Goal: Task Accomplishment & Management: Complete application form

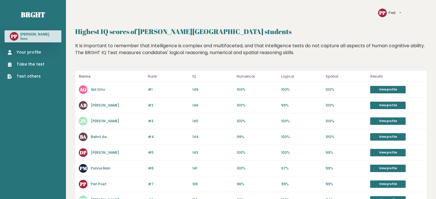
click at [29, 64] on link "Take the test" at bounding box center [25, 64] width 37 height 6
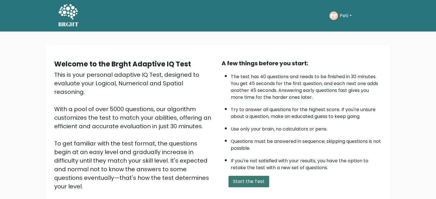
click at [244, 181] on button "Start the Test" at bounding box center [249, 181] width 41 height 11
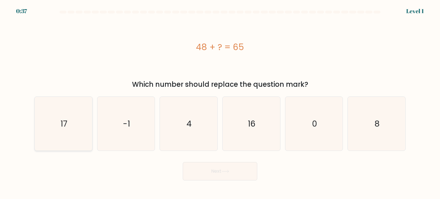
click at [58, 131] on icon "17" at bounding box center [63, 124] width 54 height 54
click at [220, 103] on input "a. 17" at bounding box center [220, 101] width 0 height 3
radio input "true"
click at [202, 172] on button "Next" at bounding box center [220, 171] width 75 height 18
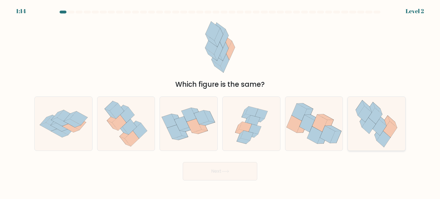
click at [365, 132] on icon at bounding box center [376, 124] width 49 height 54
click at [220, 103] on input "f." at bounding box center [220, 101] width 0 height 3
radio input "true"
click at [233, 176] on button "Next" at bounding box center [220, 171] width 75 height 18
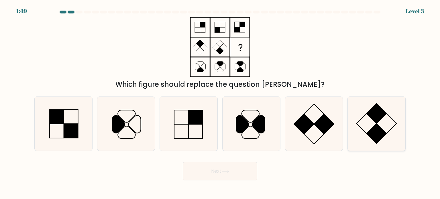
click at [363, 126] on icon at bounding box center [377, 124] width 54 height 54
click at [220, 103] on input "f." at bounding box center [220, 101] width 0 height 3
radio input "true"
click at [221, 172] on button "Next" at bounding box center [220, 171] width 75 height 18
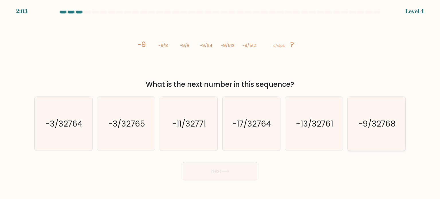
click at [378, 137] on icon "-9/32768" at bounding box center [377, 124] width 54 height 54
click at [220, 103] on input "f. -9/32768" at bounding box center [220, 101] width 0 height 3
radio input "true"
click at [227, 167] on button "Next" at bounding box center [220, 171] width 75 height 18
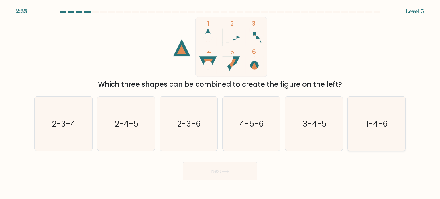
click at [366, 118] on icon "1-4-6" at bounding box center [377, 124] width 54 height 54
click at [220, 103] on input "f. 1-4-6" at bounding box center [220, 101] width 0 height 3
radio input "true"
click at [242, 168] on button "Next" at bounding box center [220, 171] width 75 height 18
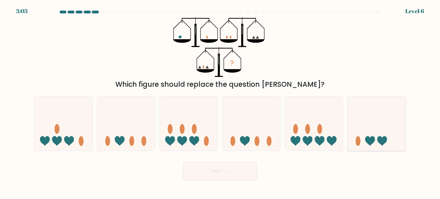
click at [370, 139] on icon at bounding box center [371, 141] width 10 height 10
click at [220, 103] on input "f." at bounding box center [220, 101] width 0 height 3
radio input "true"
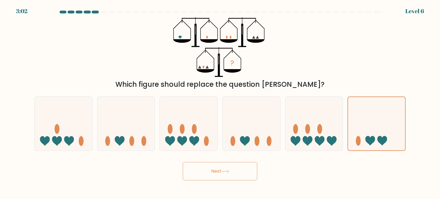
click at [239, 175] on button "Next" at bounding box center [220, 171] width 75 height 18
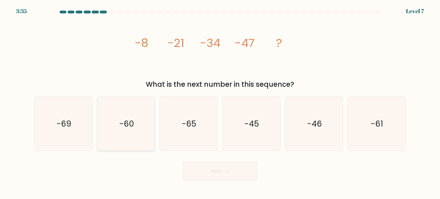
click at [121, 119] on text "-60" at bounding box center [126, 123] width 15 height 11
click at [220, 103] on input "b. -60" at bounding box center [220, 101] width 0 height 3
radio input "true"
click at [202, 167] on button "Next" at bounding box center [220, 171] width 75 height 18
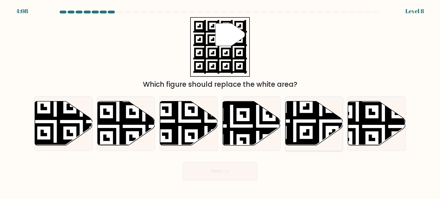
click at [297, 128] on icon at bounding box center [295, 147] width 104 height 104
click at [220, 103] on input "e." at bounding box center [220, 101] width 0 height 3
radio input "true"
click at [223, 166] on button "Next" at bounding box center [220, 171] width 75 height 18
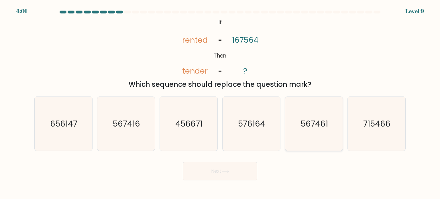
click at [313, 138] on icon "567461" at bounding box center [314, 124] width 54 height 54
click at [220, 103] on input "e. 567461" at bounding box center [220, 101] width 0 height 3
radio input "true"
click at [239, 171] on button "Next" at bounding box center [220, 171] width 75 height 18
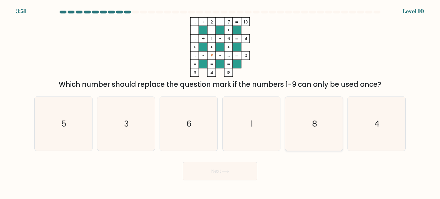
click at [317, 111] on icon "8" at bounding box center [314, 124] width 54 height 54
click at [220, 103] on input "e. 8" at bounding box center [220, 101] width 0 height 3
radio input "true"
click at [233, 170] on button "Next" at bounding box center [220, 171] width 75 height 18
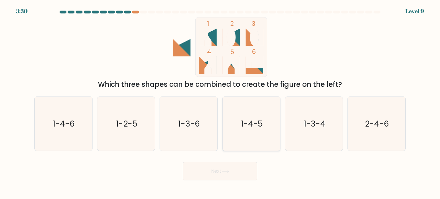
click at [239, 133] on icon "1-4-5" at bounding box center [252, 124] width 54 height 54
click at [220, 103] on input "d. 1-4-5" at bounding box center [220, 101] width 0 height 3
radio input "true"
click at [227, 172] on icon at bounding box center [226, 171] width 8 height 3
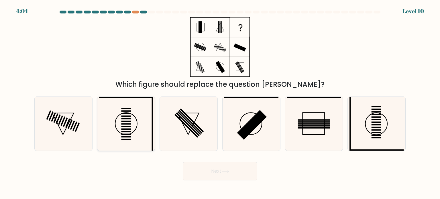
click at [132, 136] on icon at bounding box center [126, 124] width 54 height 54
click at [220, 103] on input "b." at bounding box center [220, 101] width 0 height 3
radio input "true"
click at [197, 175] on button "Next" at bounding box center [220, 171] width 75 height 18
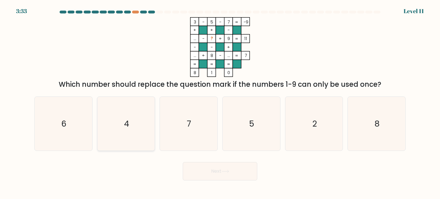
click at [140, 136] on icon "4" at bounding box center [126, 124] width 54 height 54
click at [220, 103] on input "b. 4" at bounding box center [220, 101] width 0 height 3
radio input "true"
click at [195, 173] on button "Next" at bounding box center [220, 171] width 75 height 18
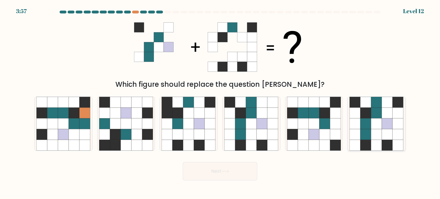
click at [374, 130] on icon at bounding box center [377, 134] width 11 height 11
click at [220, 103] on input "f." at bounding box center [220, 101] width 0 height 3
radio input "true"
click at [237, 167] on button "Next" at bounding box center [220, 171] width 75 height 18
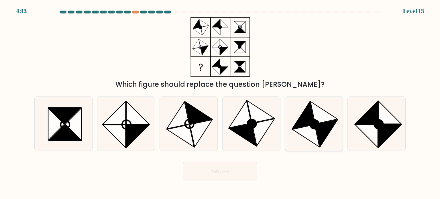
click at [306, 149] on icon at bounding box center [314, 124] width 54 height 54
click at [220, 103] on input "e." at bounding box center [220, 101] width 0 height 3
radio input "true"
click at [238, 173] on button "Next" at bounding box center [220, 171] width 75 height 18
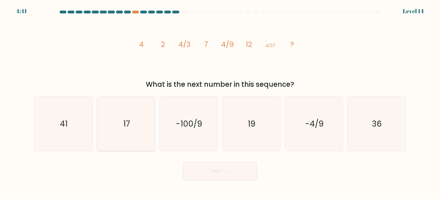
click at [124, 145] on icon "17" at bounding box center [126, 124] width 54 height 54
click at [220, 103] on input "b. 17" at bounding box center [220, 101] width 0 height 3
radio input "true"
click at [200, 175] on button "Next" at bounding box center [220, 171] width 75 height 18
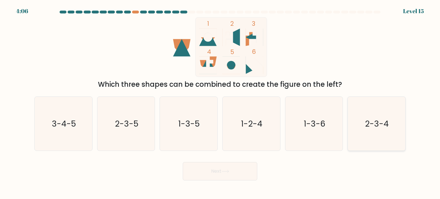
click at [369, 127] on text "2-3-4" at bounding box center [378, 123] width 24 height 11
click at [220, 103] on input "f. 2-3-4" at bounding box center [220, 101] width 0 height 3
radio input "true"
click at [244, 173] on button "Next" at bounding box center [220, 171] width 75 height 18
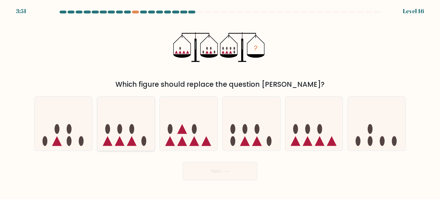
click at [103, 130] on icon at bounding box center [126, 124] width 58 height 48
click at [220, 103] on input "b." at bounding box center [220, 101] width 0 height 3
radio input "true"
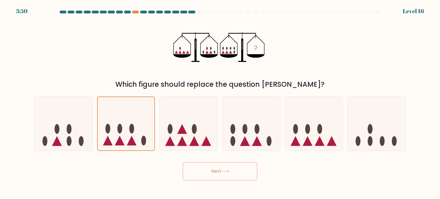
click at [200, 170] on button "Next" at bounding box center [220, 171] width 75 height 18
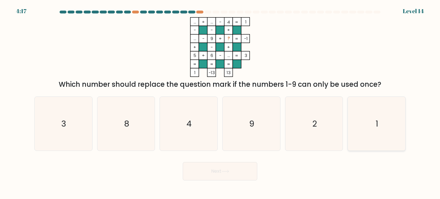
click at [365, 134] on icon "1" at bounding box center [377, 124] width 54 height 54
click at [220, 103] on input "f. 1" at bounding box center [220, 101] width 0 height 3
radio input "true"
click at [236, 173] on button "Next" at bounding box center [220, 171] width 75 height 18
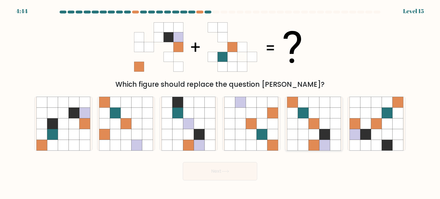
click at [305, 145] on icon at bounding box center [303, 145] width 11 height 11
click at [220, 103] on input "e." at bounding box center [220, 101] width 0 height 3
radio input "true"
click at [220, 174] on button "Next" at bounding box center [220, 171] width 75 height 18
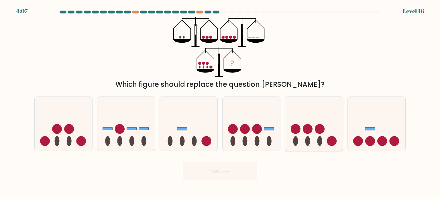
click at [309, 124] on icon at bounding box center [315, 124] width 58 height 48
click at [220, 103] on input "e." at bounding box center [220, 101] width 0 height 3
radio input "true"
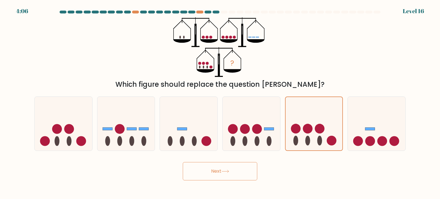
click at [222, 172] on button "Next" at bounding box center [220, 171] width 75 height 18
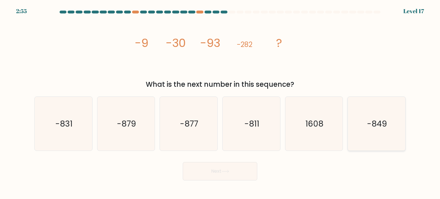
click at [387, 130] on icon "-849" at bounding box center [377, 124] width 54 height 54
click at [220, 103] on input "f. -849" at bounding box center [220, 101] width 0 height 3
radio input "true"
click at [241, 175] on button "Next" at bounding box center [220, 171] width 75 height 18
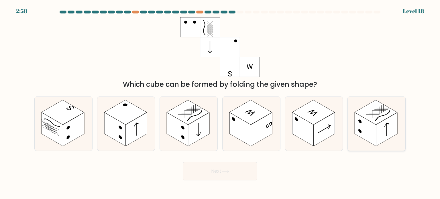
click at [384, 116] on icon at bounding box center [382, 116] width 17 height 10
click at [220, 103] on input "f." at bounding box center [220, 101] width 0 height 3
radio input "true"
click at [224, 169] on button "Next" at bounding box center [220, 171] width 75 height 18
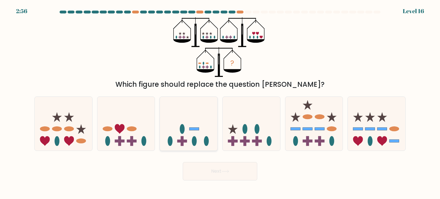
click at [177, 143] on icon at bounding box center [189, 124] width 58 height 48
click at [220, 103] on input "c." at bounding box center [220, 101] width 0 height 3
radio input "true"
click at [196, 175] on button "Next" at bounding box center [220, 171] width 75 height 18
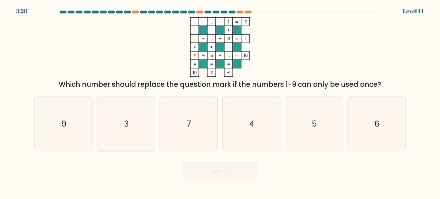
click at [127, 142] on icon "3" at bounding box center [126, 124] width 54 height 54
click at [220, 103] on input "b. 3" at bounding box center [220, 101] width 0 height 3
radio input "true"
click at [198, 175] on button "Next" at bounding box center [220, 171] width 75 height 18
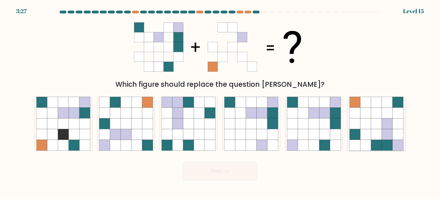
click at [361, 128] on icon at bounding box center [366, 123] width 11 height 11
click at [220, 103] on input "f." at bounding box center [220, 101] width 0 height 3
radio input "true"
click at [246, 172] on button "Next" at bounding box center [220, 171] width 75 height 18
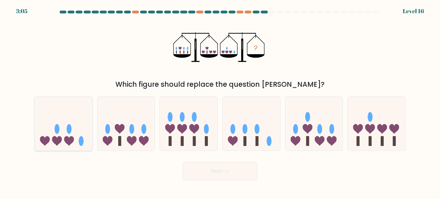
click at [70, 127] on ellipse at bounding box center [69, 129] width 5 height 10
click at [220, 103] on input "a." at bounding box center [220, 101] width 0 height 3
radio input "true"
click at [370, 129] on icon at bounding box center [371, 129] width 10 height 10
click at [220, 103] on input "f." at bounding box center [220, 101] width 0 height 3
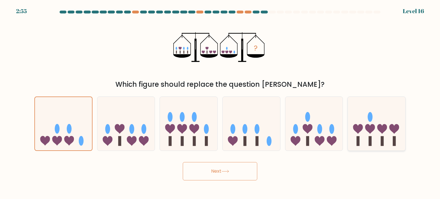
radio input "true"
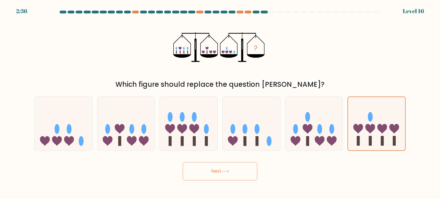
click at [238, 174] on button "Next" at bounding box center [220, 171] width 75 height 18
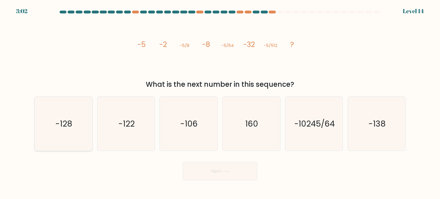
click at [65, 133] on icon "-128" at bounding box center [63, 124] width 54 height 54
click at [220, 103] on input "a. -128" at bounding box center [220, 101] width 0 height 3
radio input "true"
click at [197, 166] on button "Next" at bounding box center [220, 171] width 75 height 18
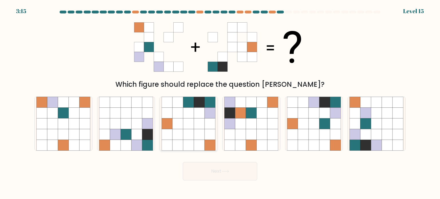
click at [186, 138] on icon at bounding box center [189, 134] width 11 height 11
click at [220, 103] on input "c." at bounding box center [220, 101] width 0 height 3
radio input "true"
click at [209, 176] on button "Next" at bounding box center [220, 171] width 75 height 18
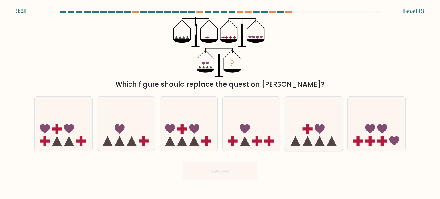
click at [314, 141] on icon at bounding box center [315, 124] width 58 height 48
click at [220, 103] on input "e." at bounding box center [220, 101] width 0 height 3
radio input "true"
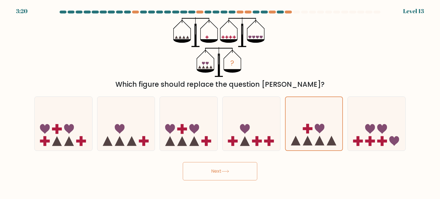
click at [240, 167] on button "Next" at bounding box center [220, 171] width 75 height 18
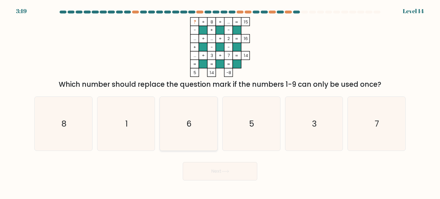
click at [176, 132] on icon "6" at bounding box center [189, 124] width 54 height 54
click at [220, 103] on input "c. 6" at bounding box center [220, 101] width 0 height 3
radio input "true"
click at [200, 172] on button "Next" at bounding box center [220, 171] width 75 height 18
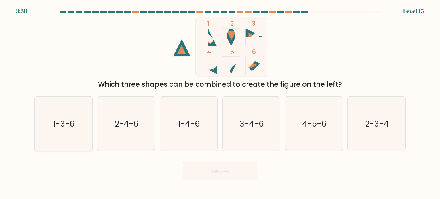
click at [63, 134] on icon "1-3-6" at bounding box center [63, 124] width 54 height 54
click at [220, 103] on input "a. 1-3-6" at bounding box center [220, 101] width 0 height 3
radio input "true"
click at [204, 172] on button "Next" at bounding box center [220, 171] width 75 height 18
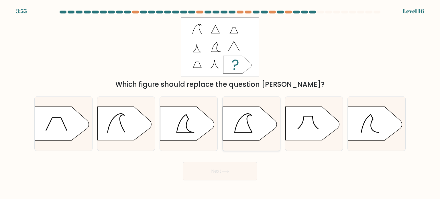
click at [266, 128] on icon at bounding box center [250, 124] width 54 height 34
click at [220, 103] on input "d." at bounding box center [220, 101] width 0 height 3
radio input "true"
click at [236, 167] on button "Next" at bounding box center [220, 171] width 75 height 18
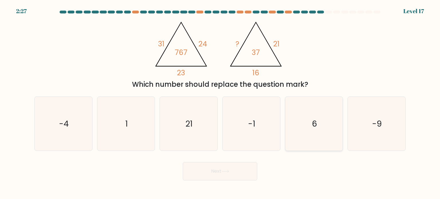
click at [304, 136] on icon "6" at bounding box center [314, 124] width 54 height 54
click at [220, 103] on input "e. 6" at bounding box center [220, 101] width 0 height 3
radio input "true"
click at [235, 164] on button "Next" at bounding box center [220, 171] width 75 height 18
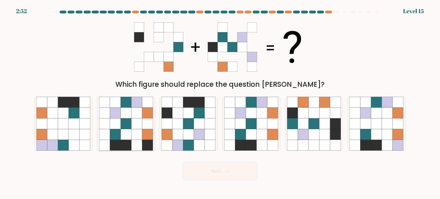
click at [133, 132] on icon at bounding box center [137, 134] width 11 height 11
click at [220, 103] on input "b." at bounding box center [220, 101] width 0 height 3
radio input "true"
click at [133, 132] on icon at bounding box center [137, 134] width 11 height 11
click at [220, 103] on input "b." at bounding box center [220, 101] width 0 height 3
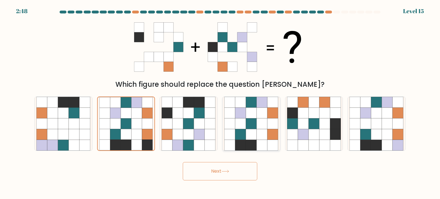
click at [244, 134] on icon at bounding box center [240, 134] width 11 height 11
click at [220, 103] on input "d." at bounding box center [220, 101] width 0 height 3
radio input "true"
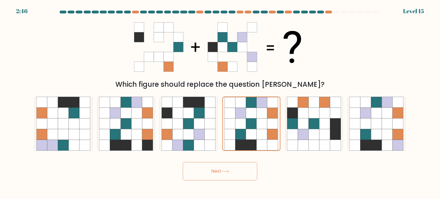
click at [216, 178] on button "Next" at bounding box center [220, 171] width 75 height 18
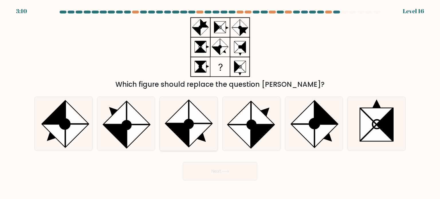
click at [189, 125] on icon at bounding box center [189, 124] width 9 height 9
click at [220, 103] on input "c." at bounding box center [220, 101] width 0 height 3
radio input "true"
click at [206, 176] on button "Next" at bounding box center [220, 171] width 75 height 18
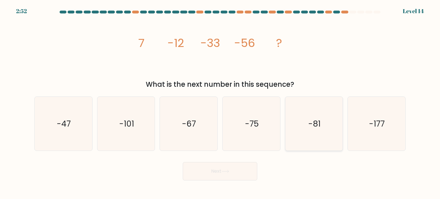
click at [304, 127] on icon "-81" at bounding box center [314, 124] width 54 height 54
click at [220, 103] on input "e. -81" at bounding box center [220, 101] width 0 height 3
radio input "true"
click at [240, 165] on button "Next" at bounding box center [220, 171] width 75 height 18
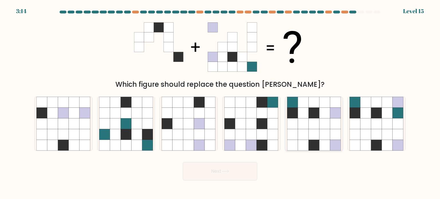
click at [303, 133] on icon at bounding box center [303, 134] width 11 height 11
click at [220, 103] on input "e." at bounding box center [220, 101] width 0 height 3
radio input "true"
click at [236, 173] on button "Next" at bounding box center [220, 171] width 75 height 18
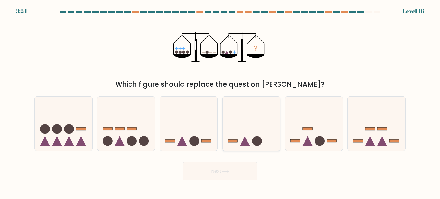
click at [247, 141] on icon at bounding box center [245, 141] width 10 height 10
click at [220, 103] on input "d." at bounding box center [220, 101] width 0 height 3
radio input "true"
click at [226, 170] on icon at bounding box center [226, 171] width 8 height 3
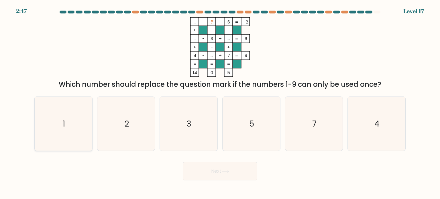
click at [78, 128] on icon "1" at bounding box center [63, 124] width 54 height 54
click at [220, 103] on input "a. 1" at bounding box center [220, 101] width 0 height 3
radio input "true"
click at [198, 171] on button "Next" at bounding box center [220, 171] width 75 height 18
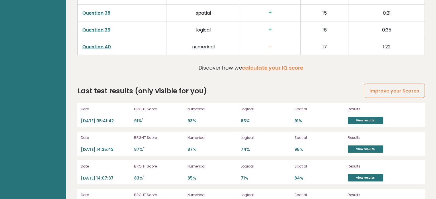
scroll to position [1571, 0]
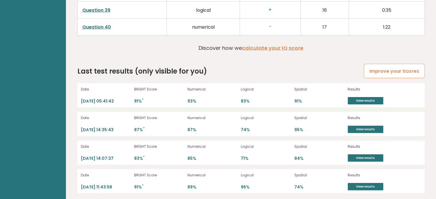
click at [390, 69] on link "Improve your Scores" at bounding box center [394, 71] width 61 height 15
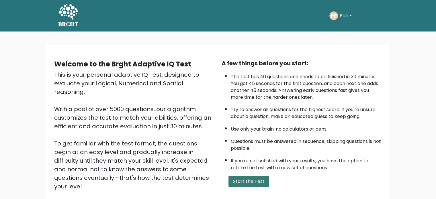
click at [253, 183] on button "Start the Test" at bounding box center [249, 181] width 41 height 11
click at [246, 176] on button "Start the Test" at bounding box center [249, 181] width 41 height 11
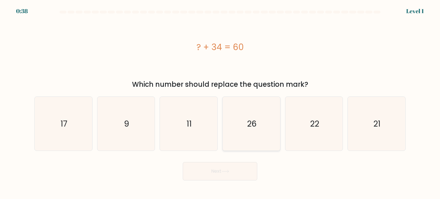
click at [251, 121] on text "26" at bounding box center [252, 123] width 10 height 11
click at [220, 103] on input "d. 26" at bounding box center [220, 101] width 0 height 3
radio input "true"
click at [227, 169] on button "Next" at bounding box center [220, 171] width 75 height 18
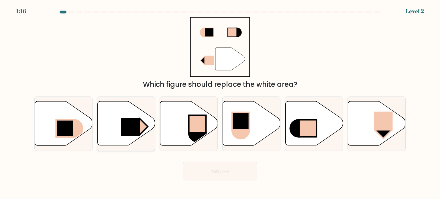
click at [126, 127] on rect at bounding box center [130, 127] width 19 height 18
click at [220, 103] on input "b." at bounding box center [220, 101] width 0 height 3
radio input "true"
click at [204, 171] on button "Next" at bounding box center [220, 171] width 75 height 18
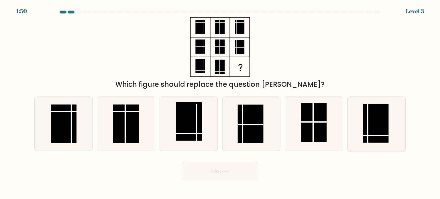
click at [370, 137] on rect at bounding box center [376, 123] width 26 height 39
click at [220, 103] on input "f." at bounding box center [220, 101] width 0 height 3
radio input "true"
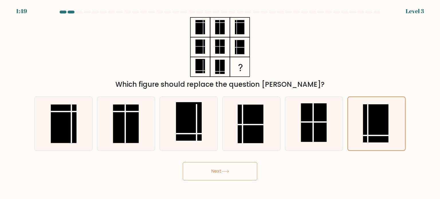
click at [222, 175] on button "Next" at bounding box center [220, 171] width 75 height 18
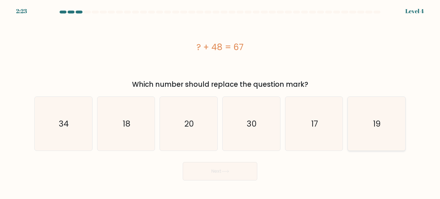
click at [368, 120] on icon "19" at bounding box center [377, 124] width 54 height 54
click at [220, 103] on input "f. 19" at bounding box center [220, 101] width 0 height 3
radio input "true"
click at [227, 170] on icon at bounding box center [226, 171] width 8 height 3
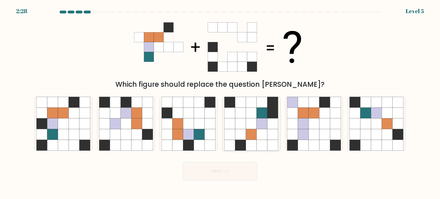
click at [254, 133] on icon at bounding box center [251, 134] width 11 height 11
click at [220, 103] on input "d." at bounding box center [220, 101] width 0 height 3
radio input "true"
click at [230, 166] on button "Next" at bounding box center [220, 171] width 75 height 18
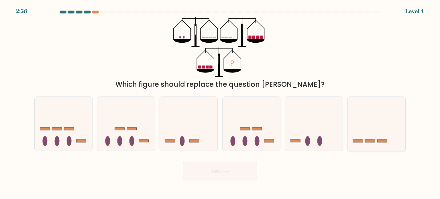
click at [361, 113] on icon at bounding box center [377, 124] width 58 height 48
click at [220, 103] on input "f." at bounding box center [220, 101] width 0 height 3
radio input "true"
click at [226, 172] on icon at bounding box center [226, 171] width 8 height 3
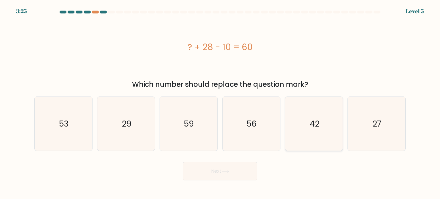
click at [307, 123] on icon "42" at bounding box center [314, 124] width 54 height 54
click at [220, 103] on input "e. 42" at bounding box center [220, 101] width 0 height 3
radio input "true"
click at [220, 166] on button "Next" at bounding box center [220, 171] width 75 height 18
click at [217, 173] on button "Next" at bounding box center [220, 171] width 75 height 18
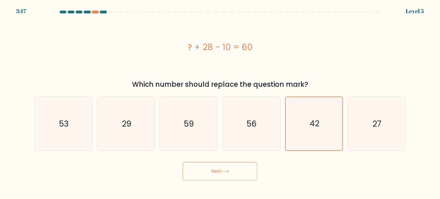
click at [217, 173] on button "Next" at bounding box center [220, 171] width 75 height 18
click at [289, 130] on icon "42" at bounding box center [314, 123] width 53 height 53
click at [220, 103] on input "e. 42" at bounding box center [220, 101] width 0 height 3
click at [183, 162] on button "Next" at bounding box center [220, 171] width 75 height 18
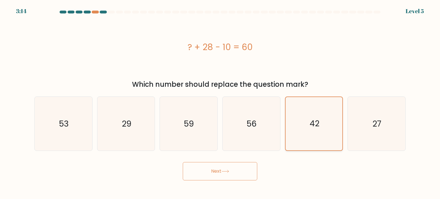
click at [183, 162] on button "Next" at bounding box center [220, 171] width 75 height 18
click at [243, 118] on icon "56" at bounding box center [252, 124] width 54 height 54
click at [220, 103] on input "d. 56" at bounding box center [220, 101] width 0 height 3
radio input "true"
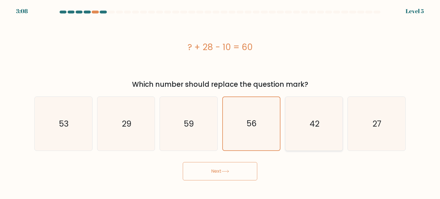
click at [295, 118] on icon "42" at bounding box center [314, 124] width 54 height 54
click at [220, 103] on input "e. 42" at bounding box center [220, 101] width 0 height 3
radio input "true"
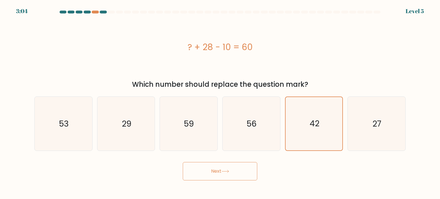
click at [236, 172] on button "Next" at bounding box center [220, 171] width 75 height 18
click at [236, 173] on button "Next" at bounding box center [220, 171] width 75 height 18
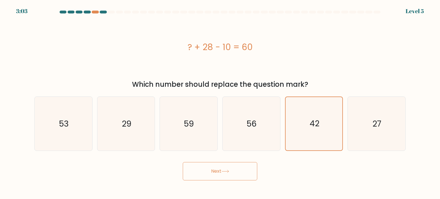
click at [236, 173] on button "Next" at bounding box center [220, 171] width 75 height 18
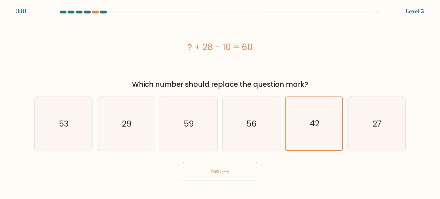
click at [236, 173] on button "Next" at bounding box center [220, 171] width 75 height 18
click at [309, 135] on icon "42" at bounding box center [314, 124] width 54 height 54
click at [220, 103] on input "e. 42" at bounding box center [220, 101] width 0 height 3
radio input "true"
click at [238, 167] on button "Next" at bounding box center [220, 171] width 75 height 18
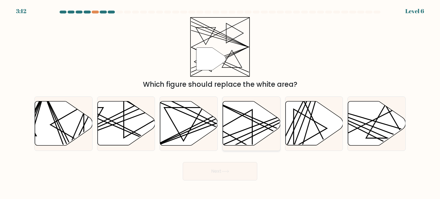
click at [232, 134] on icon at bounding box center [252, 124] width 58 height 44
click at [220, 103] on input "d." at bounding box center [220, 101] width 0 height 3
radio input "true"
click at [211, 174] on button "Next" at bounding box center [220, 171] width 75 height 18
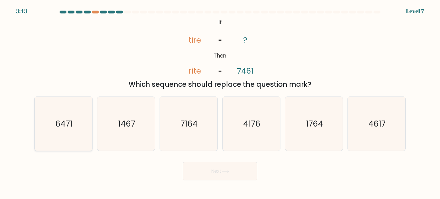
click at [64, 150] on icon "6471" at bounding box center [63, 124] width 54 height 54
click at [220, 103] on input "a. 6471" at bounding box center [220, 101] width 0 height 3
radio input "true"
click at [205, 176] on button "Next" at bounding box center [220, 171] width 75 height 18
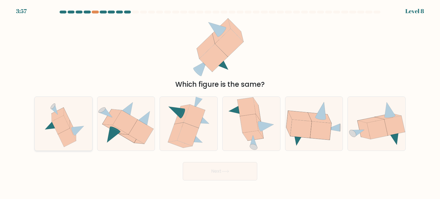
click at [61, 130] on icon at bounding box center [61, 125] width 18 height 19
click at [220, 103] on input "a." at bounding box center [220, 101] width 0 height 3
radio input "true"
click at [189, 172] on button "Next" at bounding box center [220, 171] width 75 height 18
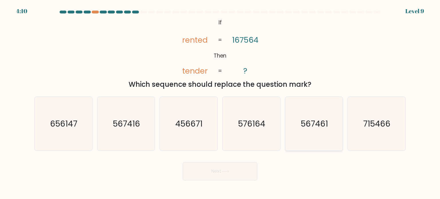
click at [310, 136] on icon "567461" at bounding box center [314, 124] width 54 height 54
click at [220, 103] on input "e. 567461" at bounding box center [220, 101] width 0 height 3
radio input "true"
click at [232, 173] on button "Next" at bounding box center [220, 171] width 75 height 18
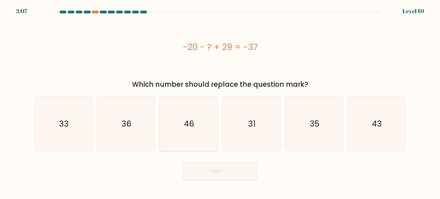
click at [181, 124] on icon "46" at bounding box center [189, 124] width 54 height 54
click at [220, 103] on input "c. 46" at bounding box center [220, 101] width 0 height 3
radio input "true"
click at [214, 173] on button "Next" at bounding box center [220, 171] width 75 height 18
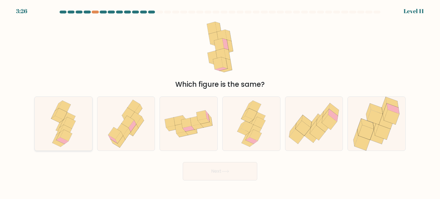
click at [58, 129] on icon at bounding box center [64, 127] width 16 height 14
click at [220, 103] on input "a." at bounding box center [220, 101] width 0 height 3
radio input "true"
click at [213, 171] on button "Next" at bounding box center [220, 171] width 75 height 18
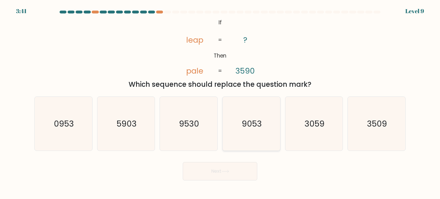
click at [259, 126] on text "9053" at bounding box center [252, 123] width 20 height 11
click at [220, 103] on input "d. 9053" at bounding box center [220, 101] width 0 height 3
radio input "true"
click at [232, 167] on button "Next" at bounding box center [220, 171] width 75 height 18
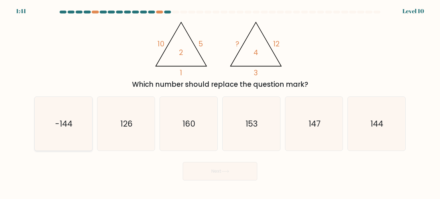
click at [72, 132] on icon "-144" at bounding box center [63, 124] width 54 height 54
click at [220, 103] on input "a. -144" at bounding box center [220, 101] width 0 height 3
radio input "true"
click at [201, 170] on button "Next" at bounding box center [220, 171] width 75 height 18
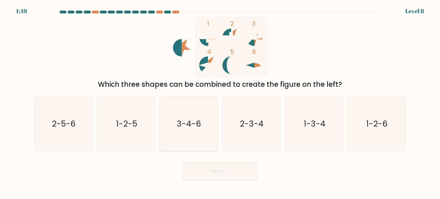
click at [185, 125] on text "3-4-6" at bounding box center [189, 123] width 24 height 11
click at [220, 103] on input "c. 3-4-6" at bounding box center [220, 101] width 0 height 3
radio input "true"
click at [212, 173] on button "Next" at bounding box center [220, 171] width 75 height 18
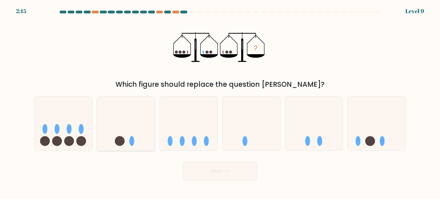
click at [128, 139] on icon at bounding box center [126, 124] width 58 height 48
click at [220, 103] on input "b." at bounding box center [220, 101] width 0 height 3
radio input "true"
click at [231, 177] on button "Next" at bounding box center [220, 171] width 75 height 18
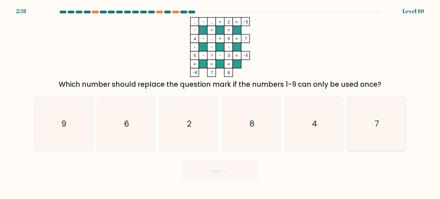
click at [373, 135] on icon "7" at bounding box center [377, 124] width 54 height 54
click at [220, 103] on input "f. 7" at bounding box center [220, 101] width 0 height 3
radio input "true"
click at [242, 177] on button "Next" at bounding box center [220, 171] width 75 height 18
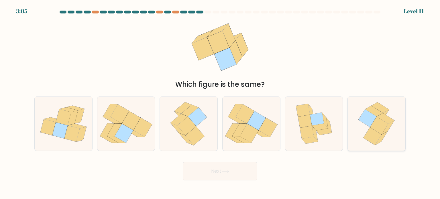
click at [374, 134] on icon at bounding box center [373, 137] width 18 height 18
click at [220, 103] on input "f." at bounding box center [220, 101] width 0 height 3
radio input "true"
click at [249, 165] on button "Next" at bounding box center [220, 171] width 75 height 18
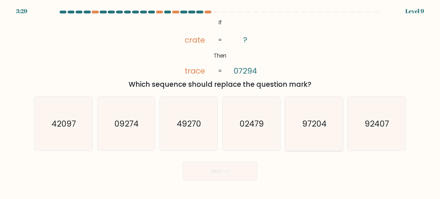
click at [307, 141] on icon "97204" at bounding box center [314, 124] width 54 height 54
click at [220, 103] on input "e. 97204" at bounding box center [220, 101] width 0 height 3
radio input "true"
click at [234, 172] on button "Next" at bounding box center [220, 171] width 75 height 18
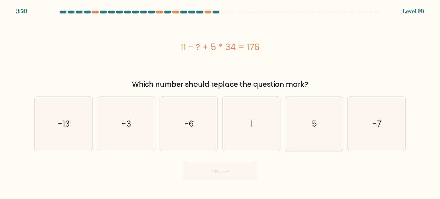
click at [305, 126] on icon "5" at bounding box center [314, 124] width 54 height 54
click at [220, 103] on input "e. 5" at bounding box center [220, 101] width 0 height 3
radio input "true"
click at [220, 167] on button "Next" at bounding box center [220, 171] width 75 height 18
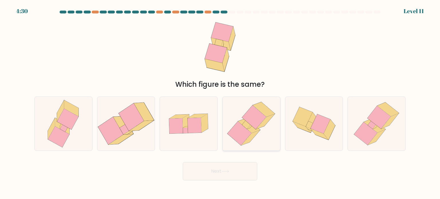
click at [237, 130] on icon at bounding box center [240, 134] width 24 height 24
click at [220, 103] on input "d." at bounding box center [220, 101] width 0 height 3
radio input "true"
click at [220, 176] on button "Next" at bounding box center [220, 171] width 75 height 18
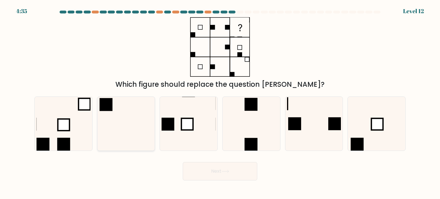
click at [129, 134] on icon at bounding box center [126, 124] width 54 height 54
click at [220, 103] on input "b." at bounding box center [220, 101] width 0 height 3
radio input "true"
click at [216, 167] on button "Next" at bounding box center [220, 171] width 75 height 18
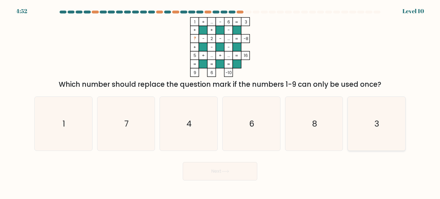
click at [359, 139] on icon "3" at bounding box center [377, 124] width 54 height 54
click at [220, 103] on input "f. 3" at bounding box center [220, 101] width 0 height 3
radio input "true"
click at [249, 175] on button "Next" at bounding box center [220, 171] width 75 height 18
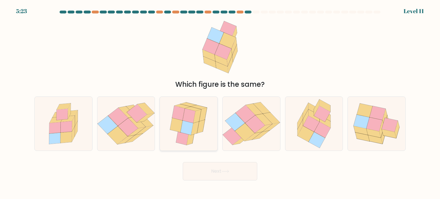
click at [179, 135] on icon at bounding box center [182, 137] width 13 height 15
click at [220, 103] on input "c." at bounding box center [220, 101] width 0 height 3
radio input "true"
click at [205, 168] on button "Next" at bounding box center [220, 171] width 75 height 18
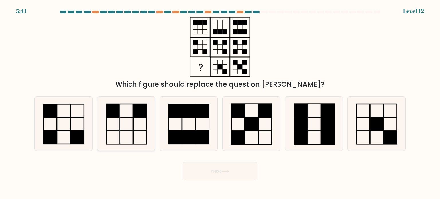
click at [135, 127] on icon at bounding box center [126, 124] width 54 height 54
click at [220, 103] on input "b." at bounding box center [220, 101] width 0 height 3
radio input "true"
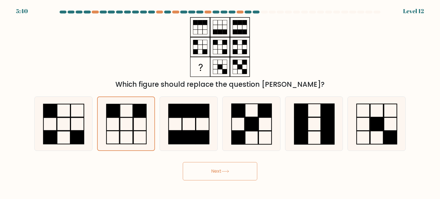
click at [204, 168] on button "Next" at bounding box center [220, 171] width 75 height 18
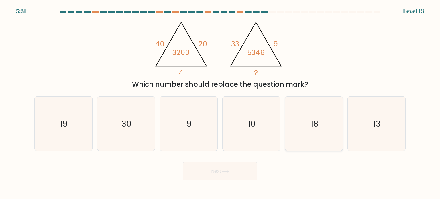
click at [294, 122] on icon "18" at bounding box center [314, 124] width 54 height 54
click at [220, 103] on input "e. 18" at bounding box center [220, 101] width 0 height 3
radio input "true"
click at [237, 171] on button "Next" at bounding box center [220, 171] width 75 height 18
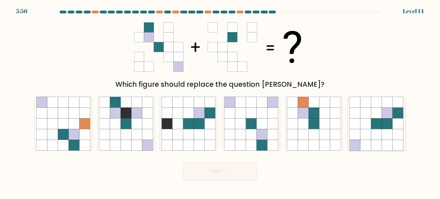
click at [398, 112] on icon at bounding box center [398, 113] width 11 height 11
click at [220, 103] on input "f." at bounding box center [220, 101] width 0 height 3
radio input "true"
click at [243, 168] on button "Next" at bounding box center [220, 171] width 75 height 18
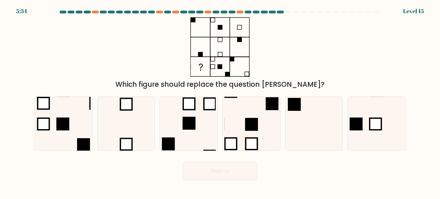
click at [132, 188] on body "5:34 Level 15" at bounding box center [220, 99] width 440 height 199
click at [192, 136] on icon at bounding box center [189, 124] width 54 height 54
click at [220, 103] on input "c." at bounding box center [220, 101] width 0 height 3
radio input "true"
click at [208, 168] on button "Next" at bounding box center [220, 171] width 75 height 18
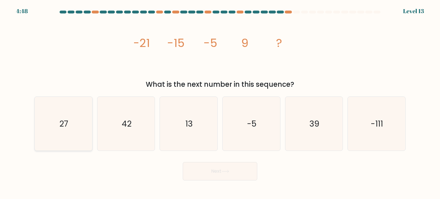
click at [78, 142] on icon "27" at bounding box center [63, 124] width 54 height 54
click at [220, 103] on input "a. 27" at bounding box center [220, 101] width 0 height 3
radio input "true"
click at [206, 176] on button "Next" at bounding box center [220, 171] width 75 height 18
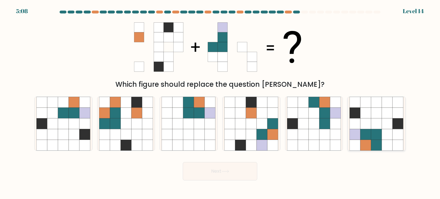
click at [361, 149] on icon at bounding box center [366, 145] width 11 height 11
click at [220, 103] on input "f." at bounding box center [220, 101] width 0 height 3
radio input "true"
click at [241, 177] on button "Next" at bounding box center [220, 171] width 75 height 18
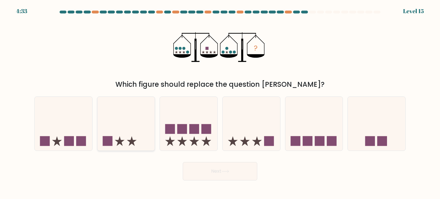
click at [118, 136] on icon at bounding box center [126, 124] width 58 height 48
click at [220, 103] on input "b." at bounding box center [220, 101] width 0 height 3
radio input "true"
click at [211, 172] on button "Next" at bounding box center [220, 171] width 75 height 18
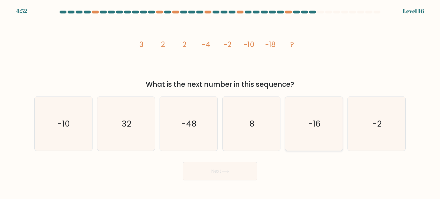
click at [299, 126] on icon "-16" at bounding box center [314, 124] width 54 height 54
click at [220, 103] on input "e. -16" at bounding box center [220, 101] width 0 height 3
radio input "true"
click at [242, 166] on button "Next" at bounding box center [220, 171] width 75 height 18
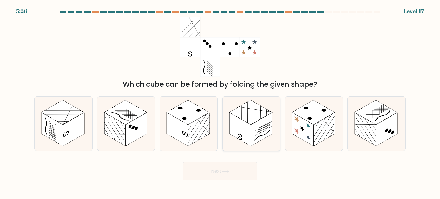
click at [249, 126] on rect at bounding box center [241, 129] width 22 height 34
click at [220, 103] on input "d." at bounding box center [220, 101] width 0 height 3
radio input "true"
click at [223, 166] on button "Next" at bounding box center [220, 171] width 75 height 18
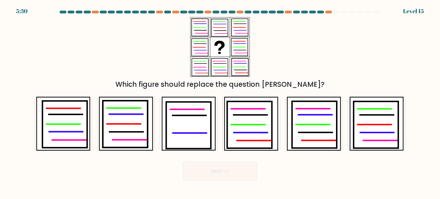
click at [21, 136] on form at bounding box center [220, 96] width 440 height 170
click at [52, 132] on icon at bounding box center [66, 132] width 34 height 0
click at [220, 103] on input "a." at bounding box center [220, 101] width 0 height 3
radio input "true"
click at [216, 172] on button "Next" at bounding box center [220, 171] width 75 height 18
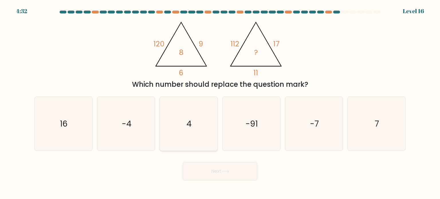
click at [183, 115] on icon "4" at bounding box center [189, 124] width 54 height 54
click at [220, 103] on input "c. 4" at bounding box center [220, 101] width 0 height 3
radio input "true"
click at [216, 166] on button "Next" at bounding box center [220, 171] width 75 height 18
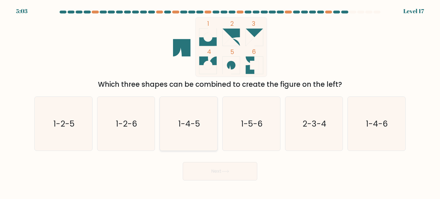
click at [176, 128] on icon "1-4-5" at bounding box center [189, 124] width 54 height 54
click at [220, 103] on input "c. 1-4-5" at bounding box center [220, 101] width 0 height 3
radio input "true"
click at [206, 172] on button "Next" at bounding box center [220, 171] width 75 height 18
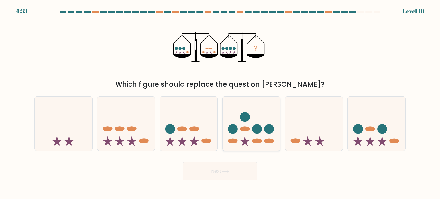
click at [249, 132] on icon at bounding box center [252, 124] width 58 height 48
click at [220, 103] on input "d." at bounding box center [220, 101] width 0 height 3
radio input "true"
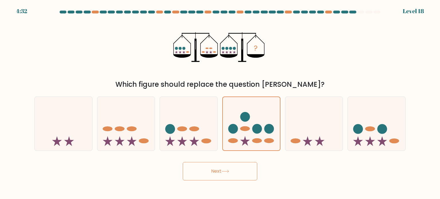
click at [229, 171] on icon at bounding box center [226, 171] width 8 height 3
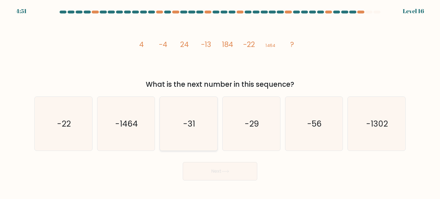
click at [183, 118] on icon "-31" at bounding box center [189, 124] width 54 height 54
click at [220, 103] on input "c. -31" at bounding box center [220, 101] width 0 height 3
radio input "true"
click at [205, 172] on button "Next" at bounding box center [220, 171] width 75 height 18
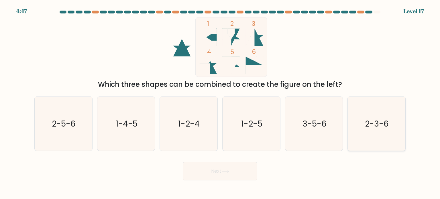
click at [385, 110] on icon "2-3-6" at bounding box center [377, 124] width 54 height 54
click at [220, 103] on input "f. 2-3-6" at bounding box center [220, 101] width 0 height 3
radio input "true"
click at [217, 170] on button "Next" at bounding box center [220, 171] width 75 height 18
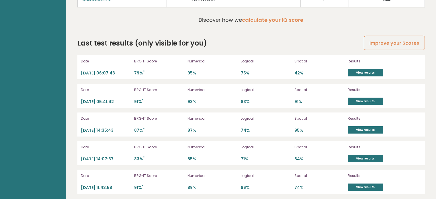
scroll to position [1599, 0]
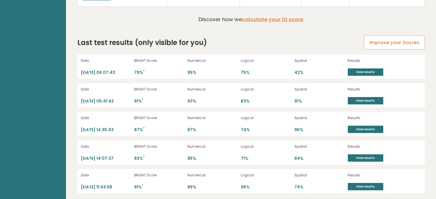
click at [383, 39] on link "Improve your Scores" at bounding box center [394, 42] width 61 height 15
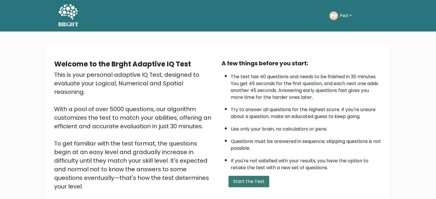
click at [241, 179] on button "Start the Test" at bounding box center [249, 181] width 41 height 11
click at [254, 181] on button "Start the Test" at bounding box center [249, 181] width 41 height 11
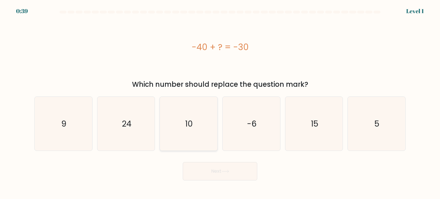
click at [200, 126] on icon "10" at bounding box center [189, 124] width 54 height 54
click at [220, 103] on input "c. 10" at bounding box center [220, 101] width 0 height 3
radio input "true"
click at [208, 173] on button "Next" at bounding box center [220, 171] width 75 height 18
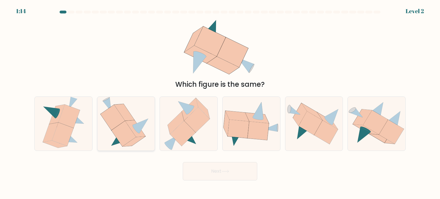
click at [133, 124] on icon at bounding box center [135, 128] width 20 height 17
click at [220, 103] on input "b." at bounding box center [220, 101] width 0 height 3
radio input "true"
click at [208, 172] on button "Next" at bounding box center [220, 171] width 75 height 18
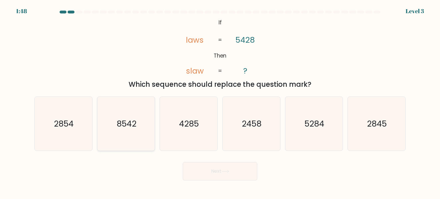
click at [147, 116] on icon "8542" at bounding box center [126, 124] width 54 height 54
click at [220, 103] on input "b. 8542" at bounding box center [220, 101] width 0 height 3
radio input "true"
click at [217, 165] on button "Next" at bounding box center [220, 171] width 75 height 18
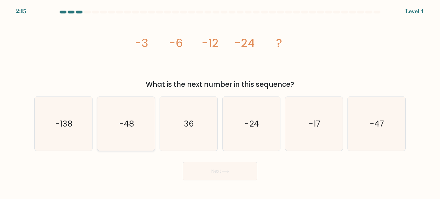
click at [132, 127] on text "-48" at bounding box center [126, 123] width 15 height 11
click at [220, 103] on input "b. -48" at bounding box center [220, 101] width 0 height 3
radio input "true"
click at [212, 175] on button "Next" at bounding box center [220, 171] width 75 height 18
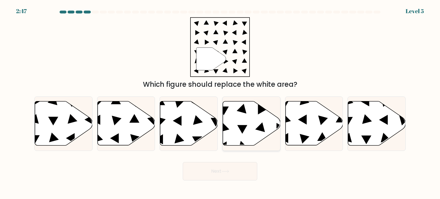
click at [240, 135] on icon at bounding box center [252, 124] width 58 height 44
click at [220, 103] on input "d." at bounding box center [220, 101] width 0 height 3
radio input "true"
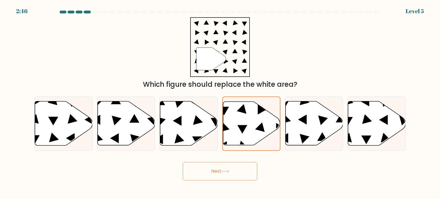
click at [229, 178] on button "Next" at bounding box center [220, 171] width 75 height 18
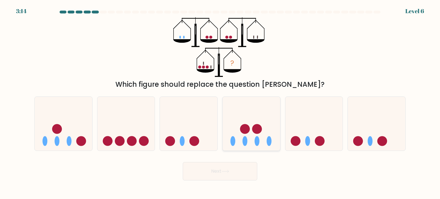
click at [255, 138] on icon at bounding box center [252, 124] width 58 height 48
click at [220, 103] on input "d." at bounding box center [220, 101] width 0 height 3
radio input "true"
click at [238, 169] on button "Next" at bounding box center [220, 171] width 75 height 18
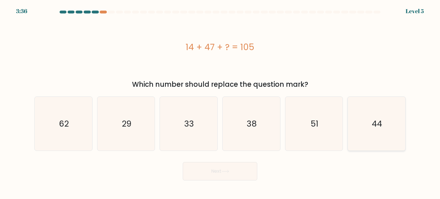
click at [378, 136] on icon "44" at bounding box center [377, 124] width 54 height 54
click at [220, 103] on input "f. 44" at bounding box center [220, 101] width 0 height 3
radio input "true"
click at [233, 168] on button "Next" at bounding box center [220, 171] width 75 height 18
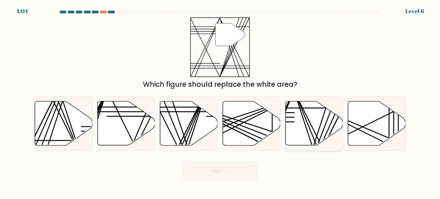
click at [304, 128] on icon at bounding box center [315, 124] width 58 height 44
click at [220, 103] on input "e." at bounding box center [220, 101] width 0 height 3
radio input "true"
click at [230, 176] on button "Next" at bounding box center [220, 171] width 75 height 18
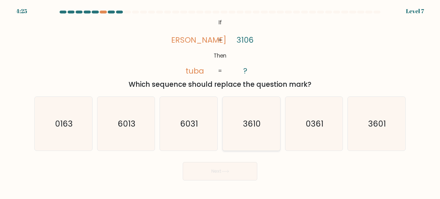
click at [233, 134] on icon "3610" at bounding box center [252, 124] width 54 height 54
click at [220, 103] on input "d. 3610" at bounding box center [220, 101] width 0 height 3
radio input "true"
click at [220, 167] on button "Next" at bounding box center [220, 171] width 75 height 18
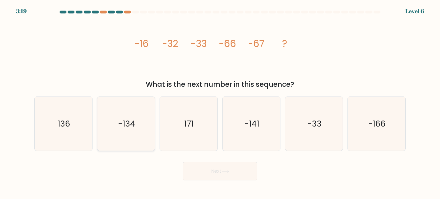
click at [129, 127] on text "-134" at bounding box center [126, 123] width 17 height 11
click at [220, 103] on input "b. -134" at bounding box center [220, 101] width 0 height 3
radio input "true"
click at [216, 177] on button "Next" at bounding box center [220, 171] width 75 height 18
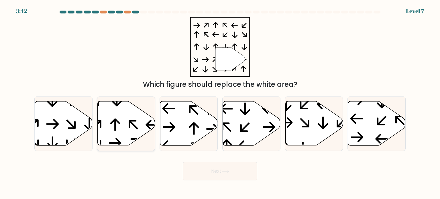
click at [129, 135] on icon at bounding box center [126, 124] width 58 height 44
click at [220, 103] on input "b." at bounding box center [220, 101] width 0 height 3
radio input "true"
click at [218, 171] on button "Next" at bounding box center [220, 171] width 75 height 18
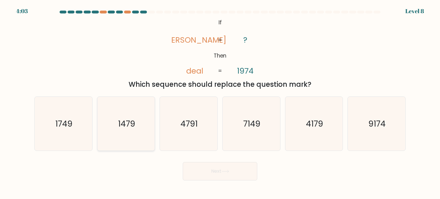
click at [128, 145] on icon "1479" at bounding box center [126, 124] width 54 height 54
click at [220, 103] on input "b. 1479" at bounding box center [220, 101] width 0 height 3
radio input "true"
click at [205, 173] on button "Next" at bounding box center [220, 171] width 75 height 18
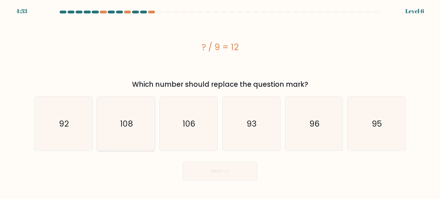
click at [125, 125] on text "108" at bounding box center [126, 123] width 13 height 11
click at [220, 103] on input "b. 108" at bounding box center [220, 101] width 0 height 3
radio input "true"
click at [196, 170] on button "Next" at bounding box center [220, 171] width 75 height 18
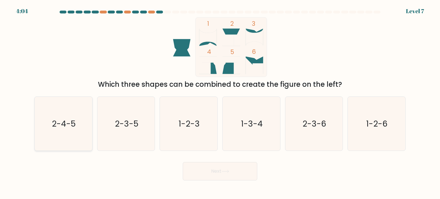
click at [54, 123] on text "2-4-5" at bounding box center [64, 123] width 24 height 11
click at [220, 103] on input "a. 2-4-5" at bounding box center [220, 101] width 0 height 3
radio input "true"
click at [196, 175] on button "Next" at bounding box center [220, 171] width 75 height 18
click at [64, 126] on text "2-4-5" at bounding box center [64, 123] width 24 height 11
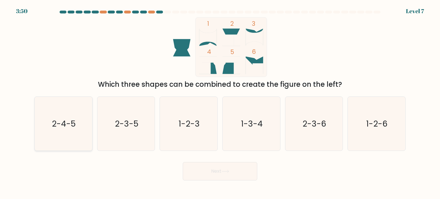
click at [220, 103] on input "a. 2-4-5" at bounding box center [220, 101] width 0 height 3
radio input "true"
click at [225, 176] on button "Next" at bounding box center [220, 171] width 75 height 18
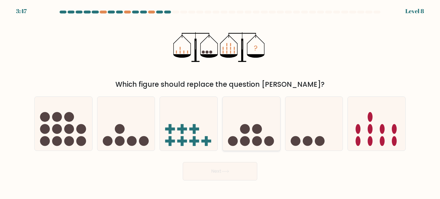
click at [253, 132] on icon at bounding box center [252, 124] width 58 height 48
click at [220, 103] on input "d." at bounding box center [220, 101] width 0 height 3
radio input "true"
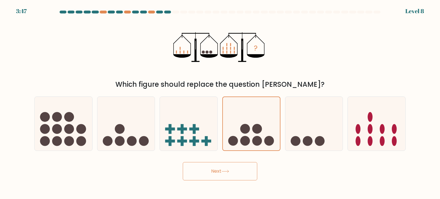
click at [236, 168] on button "Next" at bounding box center [220, 171] width 75 height 18
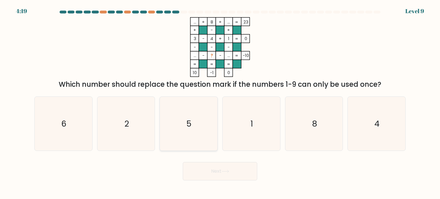
click at [194, 125] on icon "5" at bounding box center [189, 124] width 54 height 54
click at [220, 103] on input "c. 5" at bounding box center [220, 101] width 0 height 3
radio input "true"
click at [208, 175] on button "Next" at bounding box center [220, 171] width 75 height 18
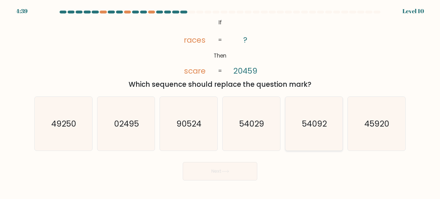
click at [316, 136] on icon "54092" at bounding box center [314, 124] width 54 height 54
click at [220, 103] on input "e. 54092" at bounding box center [220, 101] width 0 height 3
radio input "true"
click at [245, 169] on button "Next" at bounding box center [220, 171] width 75 height 18
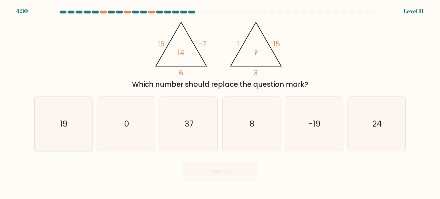
click at [50, 122] on icon "19" at bounding box center [63, 124] width 54 height 54
click at [220, 103] on input "a. 19" at bounding box center [220, 101] width 0 height 3
radio input "true"
click at [208, 175] on button "Next" at bounding box center [220, 171] width 75 height 18
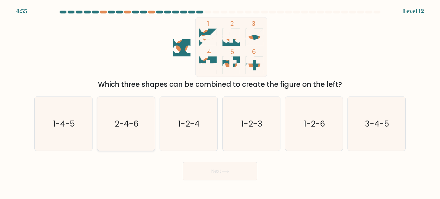
click at [126, 115] on icon "2-4-6" at bounding box center [126, 124] width 54 height 54
click at [220, 103] on input "b. 2-4-6" at bounding box center [220, 101] width 0 height 3
radio input "true"
click at [201, 169] on button "Next" at bounding box center [220, 171] width 75 height 18
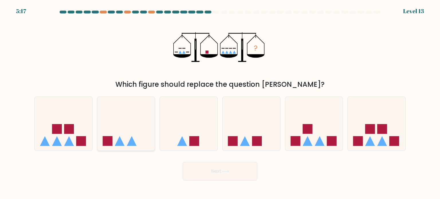
click at [138, 133] on icon at bounding box center [126, 124] width 58 height 48
click at [220, 103] on input "b." at bounding box center [220, 101] width 0 height 3
radio input "true"
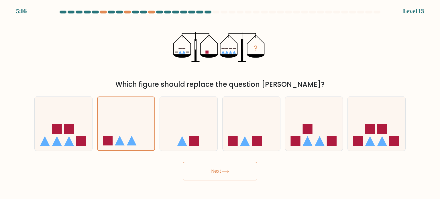
click at [197, 172] on button "Next" at bounding box center [220, 171] width 75 height 18
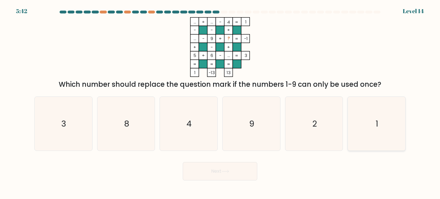
click at [353, 142] on icon "1" at bounding box center [377, 124] width 54 height 54
click at [220, 103] on input "f. 1" at bounding box center [220, 101] width 0 height 3
radio input "true"
click at [248, 170] on button "Next" at bounding box center [220, 171] width 75 height 18
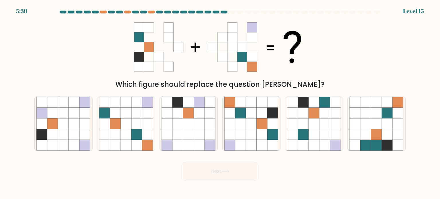
click at [253, 152] on form at bounding box center [220, 96] width 440 height 170
click at [250, 139] on icon at bounding box center [251, 134] width 11 height 11
click at [220, 103] on input "d." at bounding box center [220, 101] width 0 height 3
radio input "true"
click at [228, 169] on button "Next" at bounding box center [220, 171] width 75 height 18
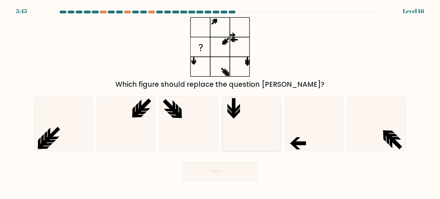
click at [250, 120] on icon at bounding box center [252, 124] width 54 height 54
click at [220, 103] on input "d." at bounding box center [220, 101] width 0 height 3
radio input "true"
click at [225, 171] on icon at bounding box center [226, 171] width 8 height 3
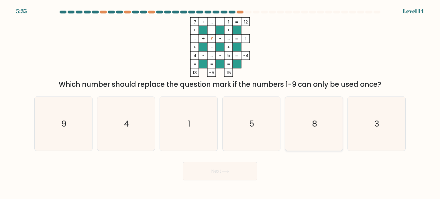
click at [318, 132] on icon "8" at bounding box center [314, 124] width 54 height 54
click at [220, 103] on input "e. 8" at bounding box center [220, 101] width 0 height 3
radio input "true"
click at [244, 166] on button "Next" at bounding box center [220, 171] width 75 height 18
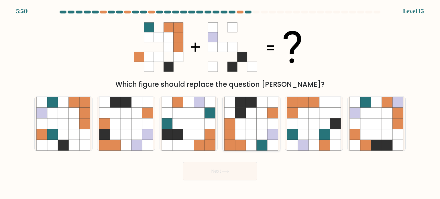
click at [241, 132] on icon at bounding box center [240, 134] width 11 height 11
click at [220, 103] on input "d." at bounding box center [220, 101] width 0 height 3
radio input "true"
click at [216, 175] on button "Next" at bounding box center [220, 171] width 75 height 18
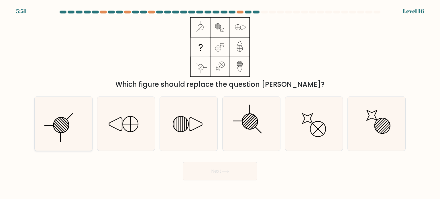
click at [66, 131] on circle at bounding box center [61, 125] width 22 height 22
click at [220, 103] on input "a." at bounding box center [220, 101] width 0 height 3
radio input "true"
click at [216, 175] on button "Next" at bounding box center [220, 171] width 75 height 18
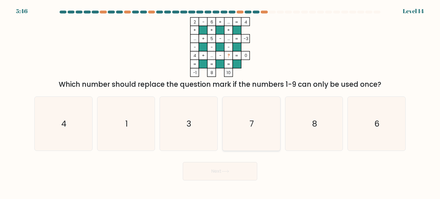
click at [237, 133] on icon "7" at bounding box center [252, 124] width 54 height 54
click at [220, 103] on input "d. 7" at bounding box center [220, 101] width 0 height 3
radio input "true"
click at [223, 171] on icon at bounding box center [226, 171] width 8 height 3
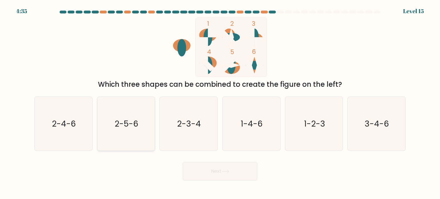
click at [132, 128] on text "2-5-6" at bounding box center [127, 123] width 24 height 11
click at [220, 103] on input "b. 2-5-6" at bounding box center [220, 101] width 0 height 3
radio input "true"
click at [215, 173] on button "Next" at bounding box center [220, 171] width 75 height 18
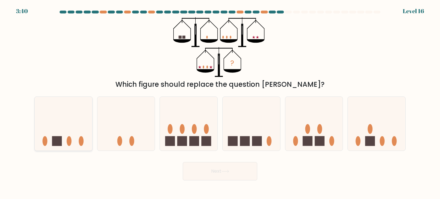
click at [75, 138] on icon at bounding box center [64, 124] width 58 height 48
click at [220, 103] on input "a." at bounding box center [220, 101] width 0 height 3
radio input "true"
click at [204, 169] on button "Next" at bounding box center [220, 171] width 75 height 18
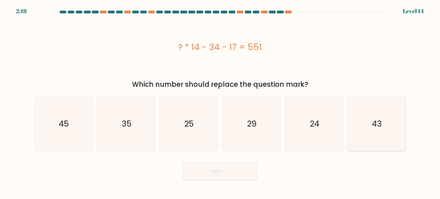
click at [364, 130] on icon "43" at bounding box center [377, 124] width 54 height 54
click at [220, 103] on input "f. 43" at bounding box center [220, 101] width 0 height 3
radio input "true"
click at [243, 172] on button "Next" at bounding box center [220, 171] width 75 height 18
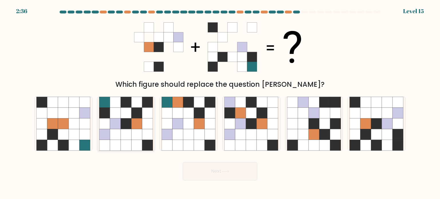
click at [131, 143] on icon at bounding box center [126, 145] width 11 height 11
click at [220, 103] on input "b." at bounding box center [220, 101] width 0 height 3
radio input "true"
click at [198, 170] on button "Next" at bounding box center [220, 171] width 75 height 18
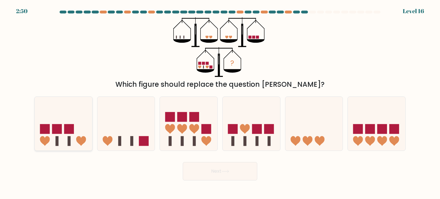
click at [73, 138] on icon at bounding box center [64, 124] width 58 height 48
click at [220, 103] on input "a." at bounding box center [220, 101] width 0 height 3
radio input "true"
click at [213, 190] on body "2:49 Level 16" at bounding box center [220, 99] width 440 height 199
click at [213, 173] on button "Next" at bounding box center [220, 171] width 75 height 18
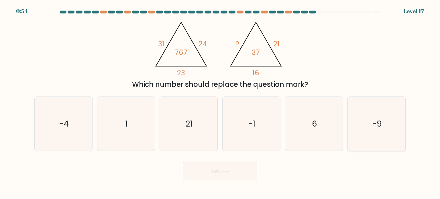
click at [381, 120] on text "-9" at bounding box center [377, 123] width 10 height 11
click at [220, 103] on input "f. -9" at bounding box center [220, 101] width 0 height 3
radio input "true"
click at [240, 174] on button "Next" at bounding box center [220, 171] width 75 height 18
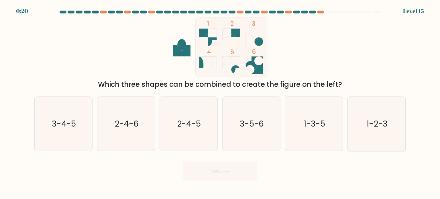
click at [372, 132] on icon "1-2-3" at bounding box center [377, 124] width 54 height 54
click at [220, 103] on input "f. 1-2-3" at bounding box center [220, 101] width 0 height 3
radio input "true"
click at [204, 177] on button "Next" at bounding box center [220, 171] width 75 height 18
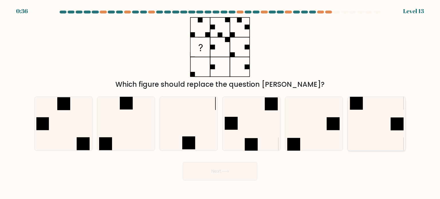
click at [366, 112] on icon at bounding box center [377, 124] width 54 height 54
click at [220, 103] on input "f." at bounding box center [220, 101] width 0 height 3
radio input "true"
click at [241, 168] on button "Next" at bounding box center [220, 171] width 75 height 18
